Goal: Transaction & Acquisition: Purchase product/service

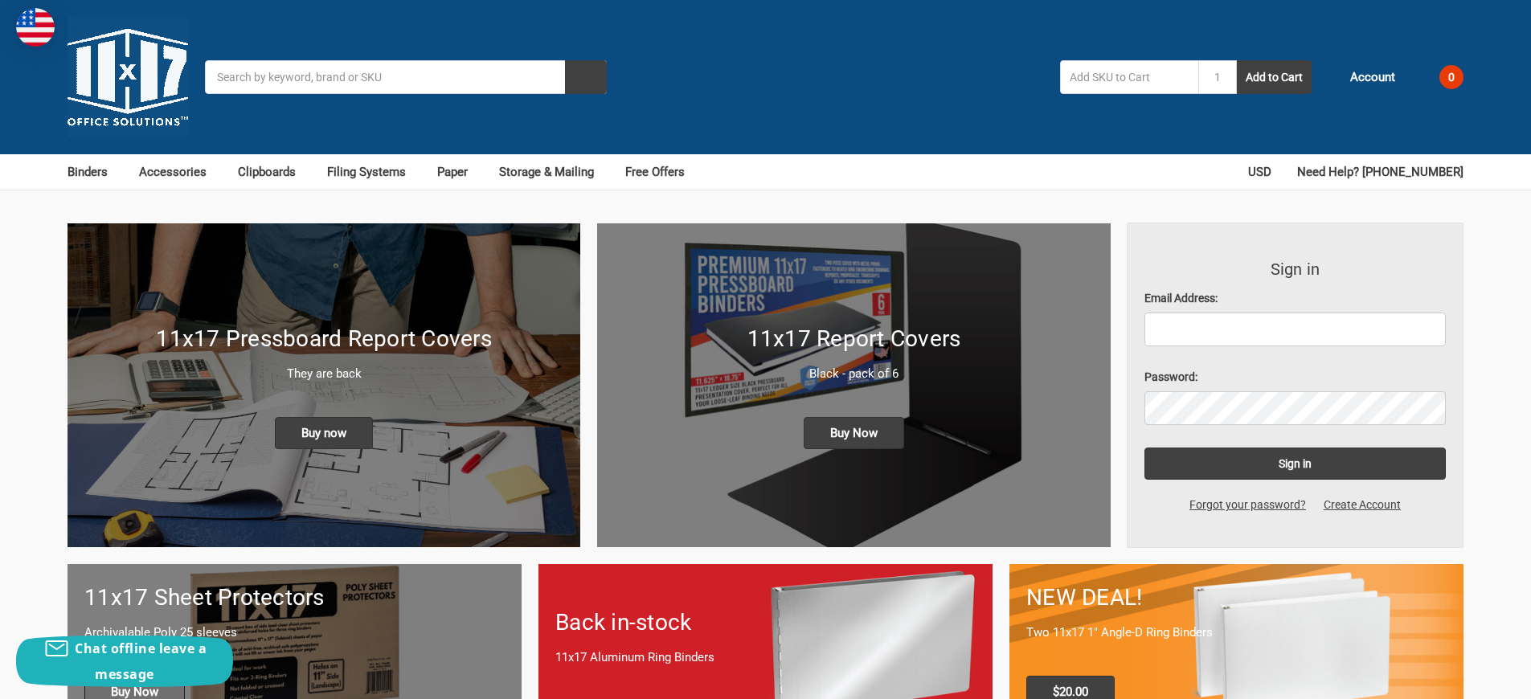
click at [134, 676] on span "Buy Now" at bounding box center [134, 692] width 100 height 32
click at [854, 417] on span "Buy Now" at bounding box center [854, 433] width 100 height 32
click at [324, 417] on span "Buy now" at bounding box center [324, 433] width 98 height 32
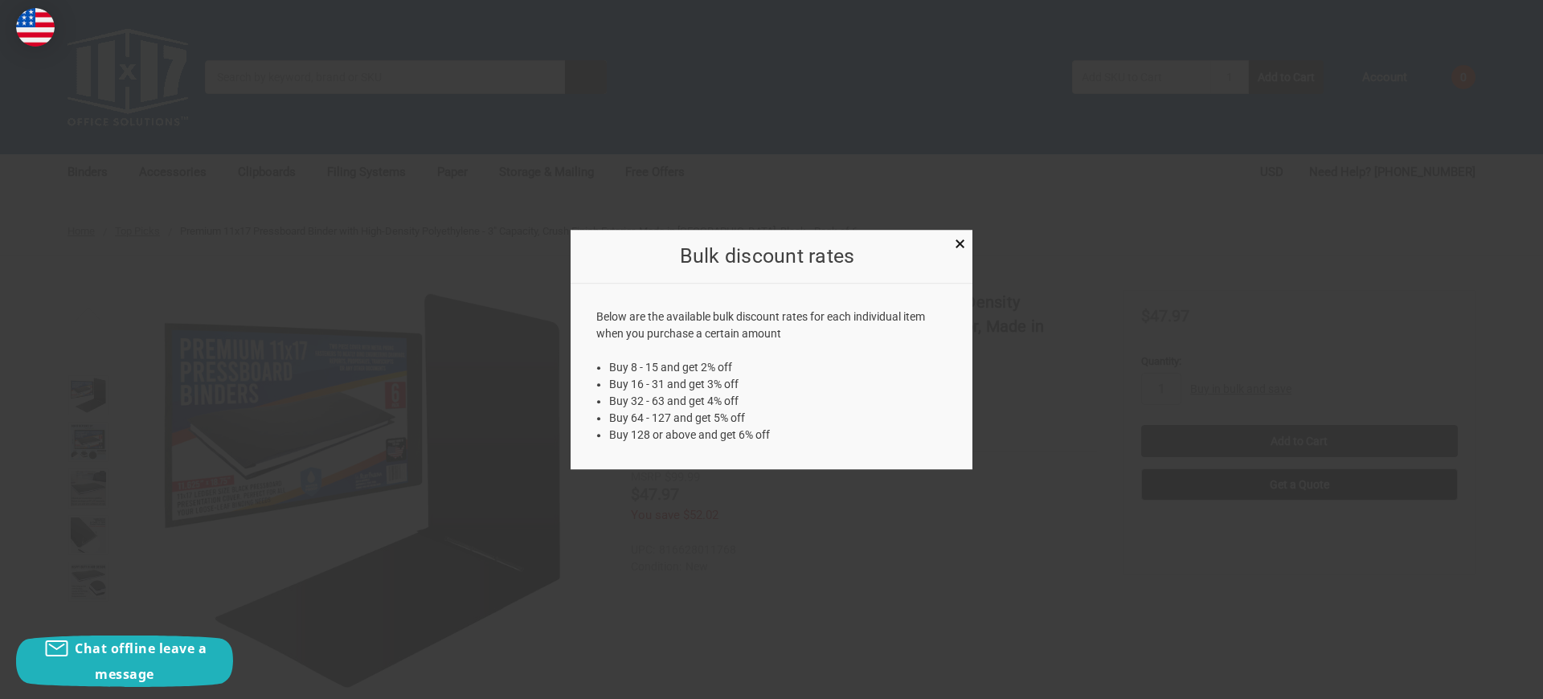
click at [1241, 319] on div at bounding box center [771, 349] width 1543 height 699
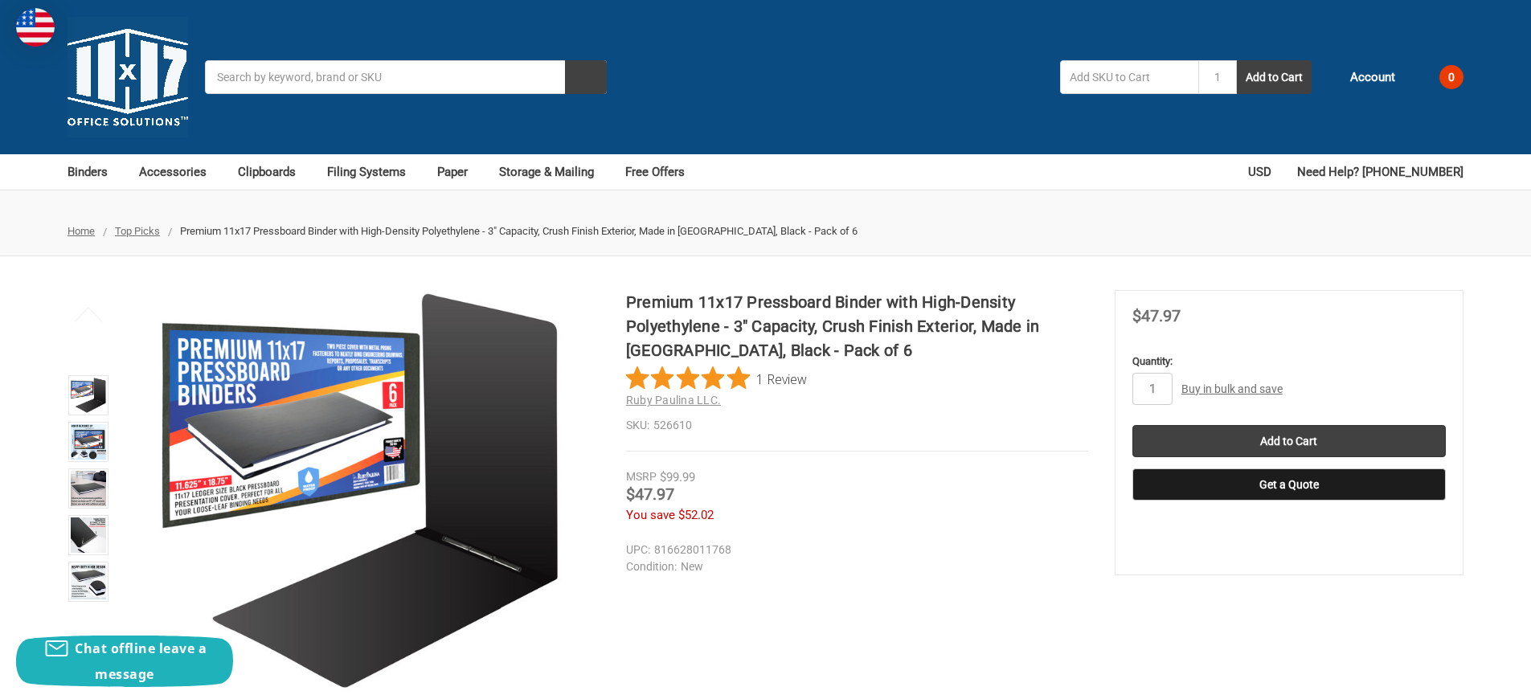
click at [1232, 383] on link "Buy in bulk and save" at bounding box center [1232, 389] width 101 height 13
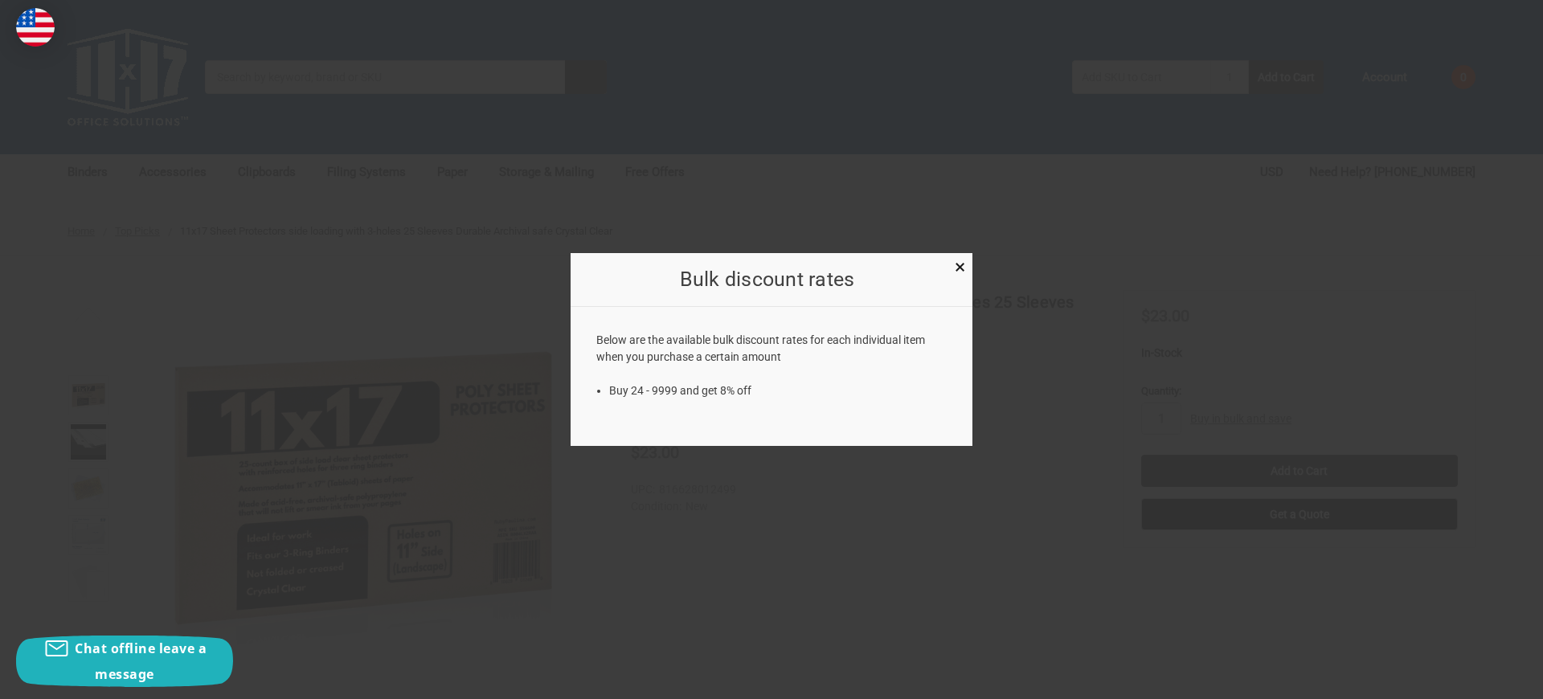
click at [1241, 349] on div at bounding box center [771, 349] width 1543 height 699
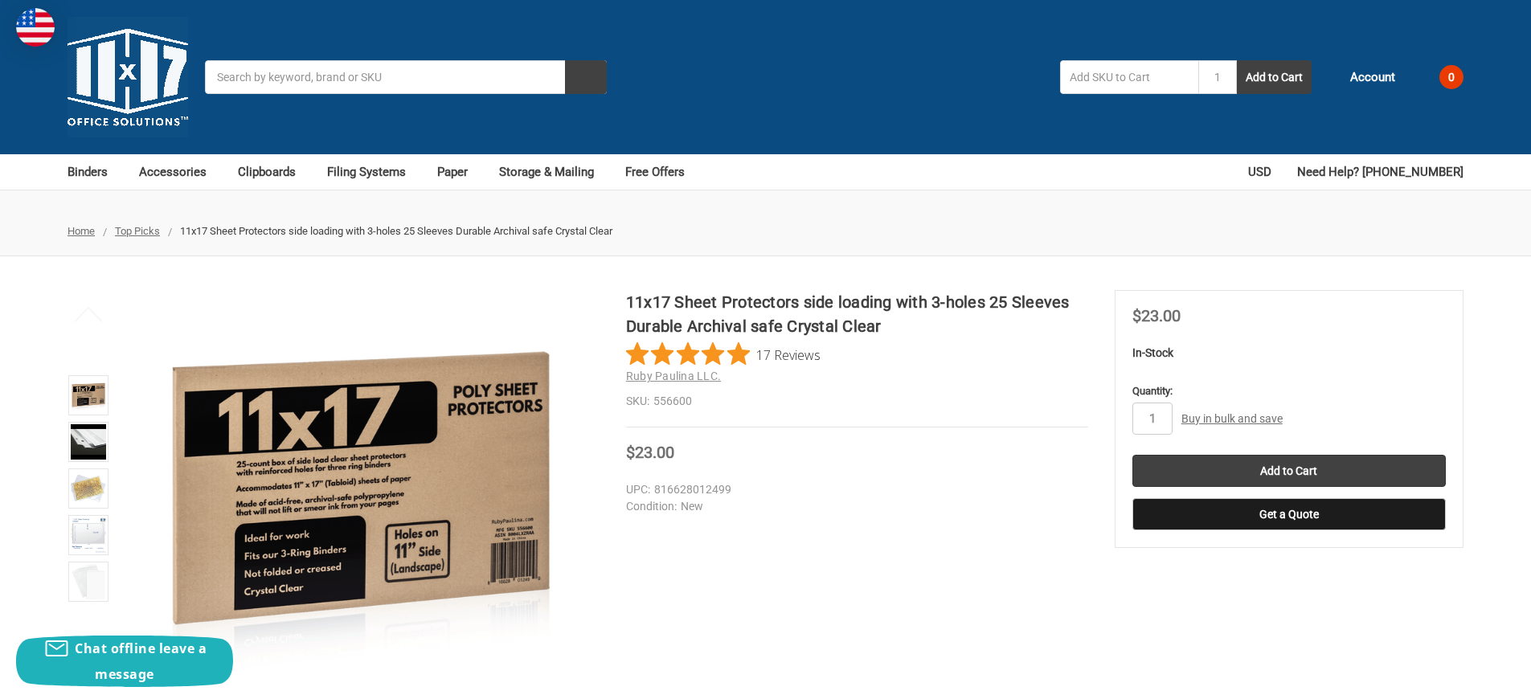
click at [1232, 412] on link "Buy in bulk and save" at bounding box center [1232, 418] width 101 height 13
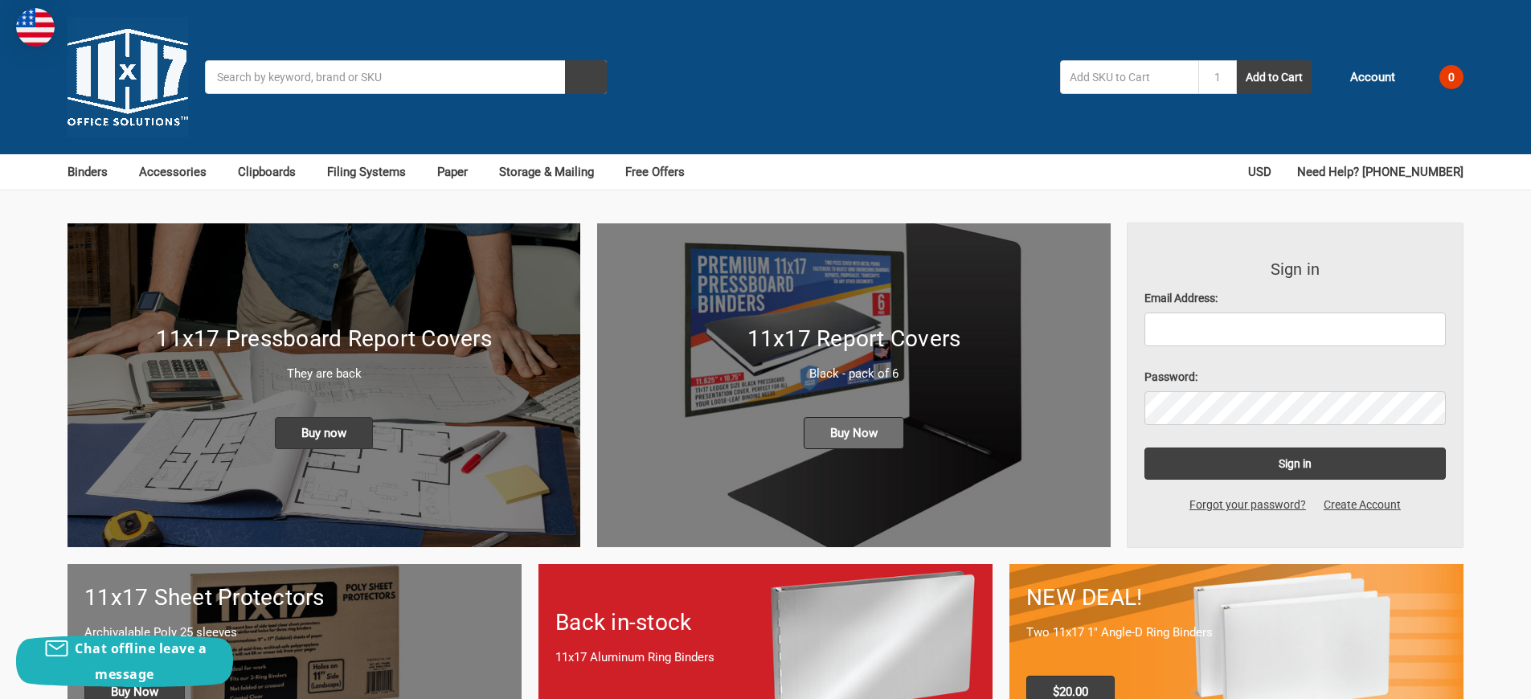
click at [854, 417] on span "Buy Now" at bounding box center [854, 433] width 100 height 32
click at [134, 676] on span "Buy Now" at bounding box center [134, 692] width 100 height 32
click at [324, 417] on span "Buy now" at bounding box center [324, 433] width 98 height 32
